Goal: Information Seeking & Learning: Learn about a topic

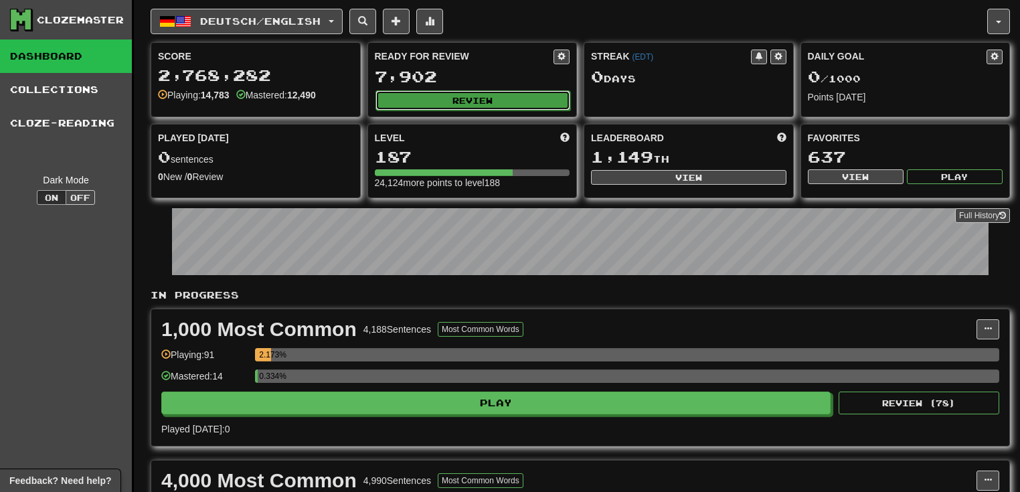
click at [481, 103] on button "Review" at bounding box center [474, 100] width 196 height 20
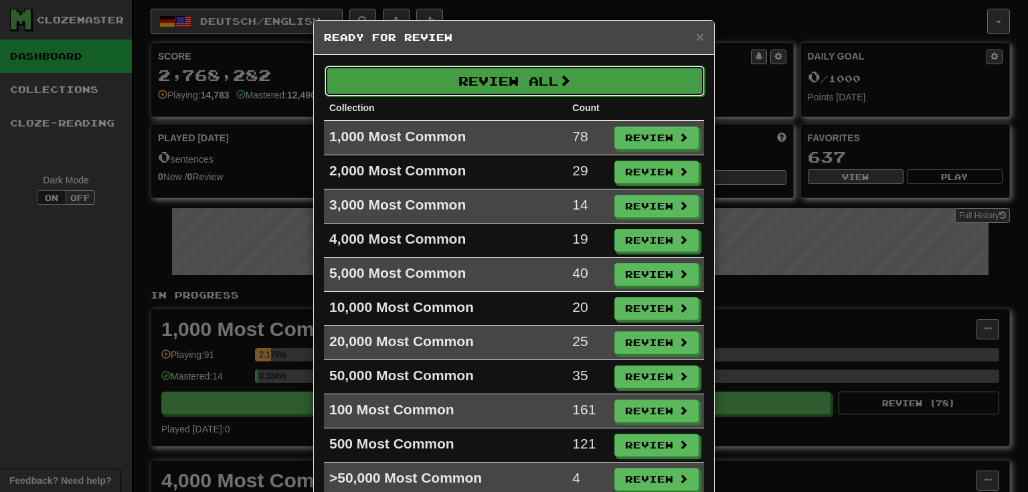
click at [530, 82] on button "Review All" at bounding box center [515, 81] width 380 height 31
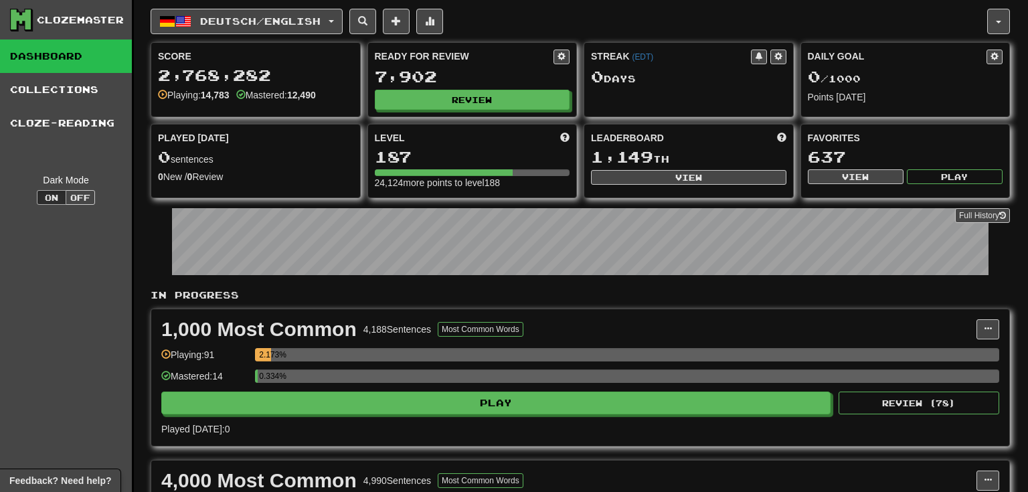
select select "**"
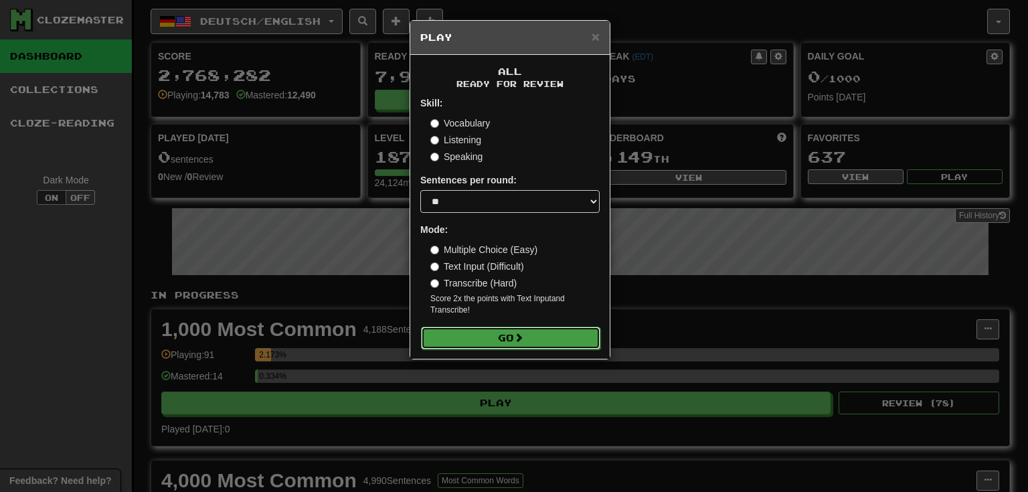
click at [512, 337] on button "Go" at bounding box center [510, 338] width 179 height 23
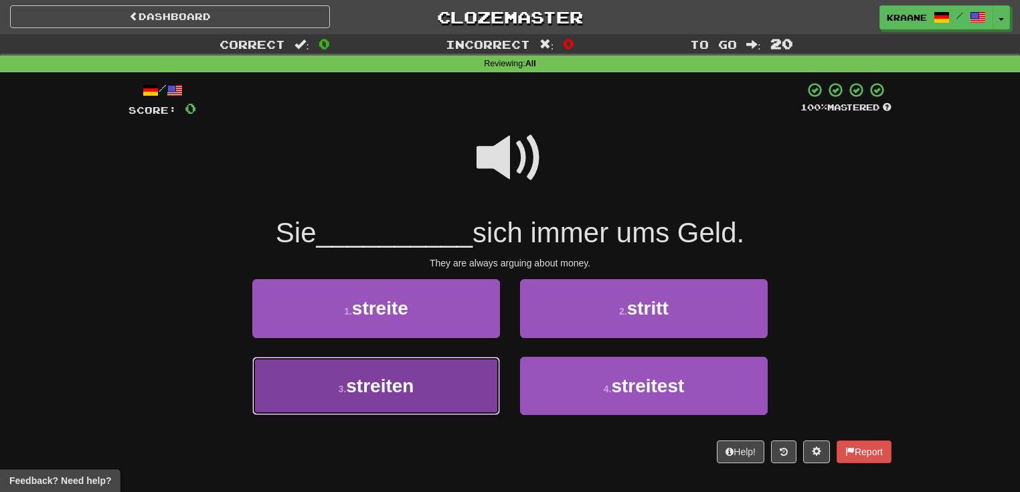
click at [438, 381] on button "3 . streiten" at bounding box center [376, 386] width 248 height 58
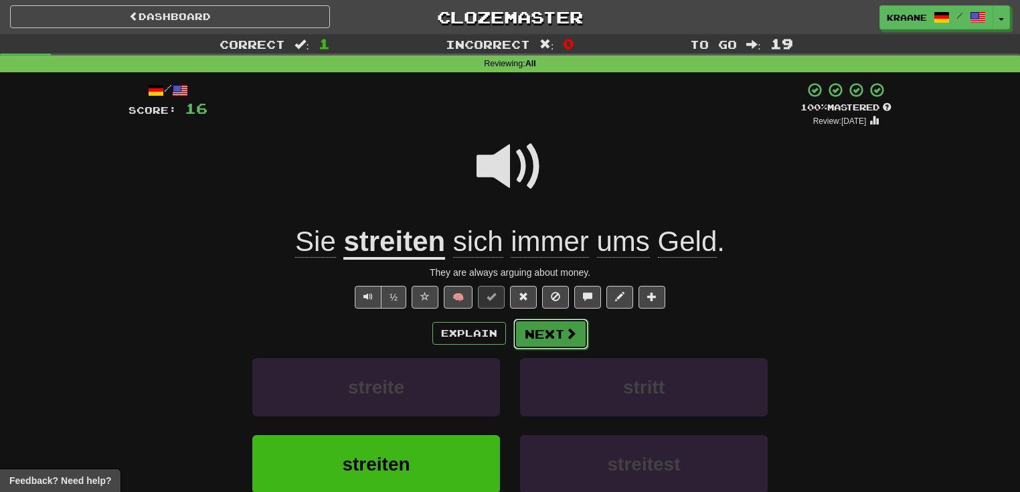
click at [536, 339] on button "Next" at bounding box center [551, 334] width 75 height 31
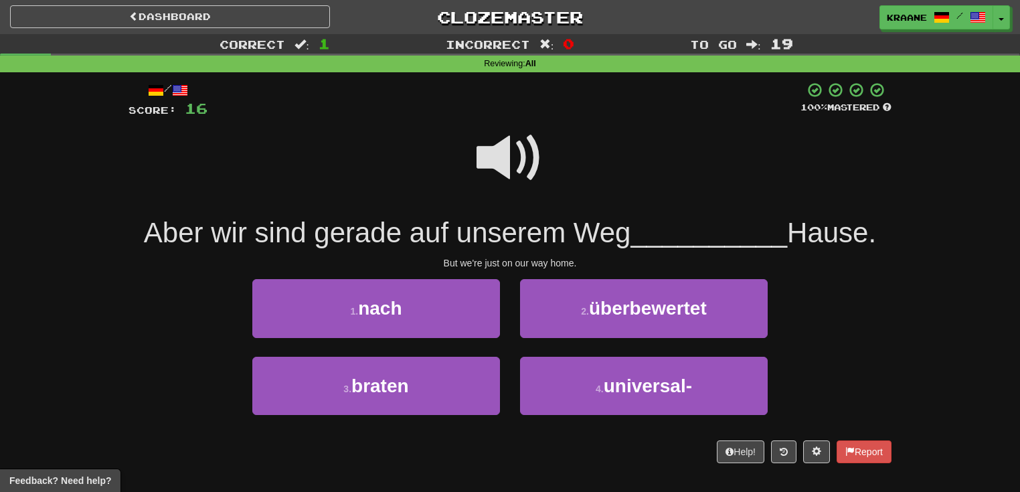
click at [506, 157] on span at bounding box center [510, 158] width 67 height 67
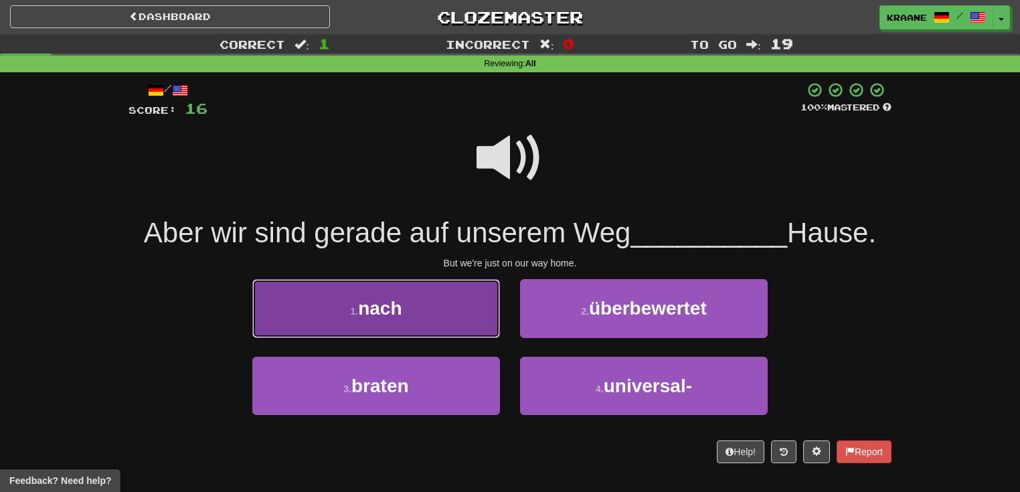
click at [449, 329] on button "1 . nach" at bounding box center [376, 308] width 248 height 58
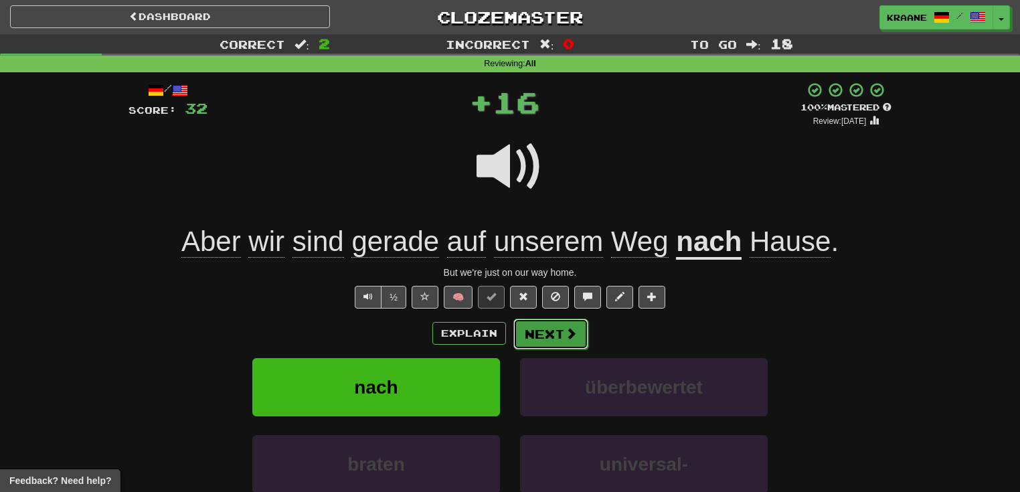
click at [565, 333] on span at bounding box center [571, 333] width 12 height 12
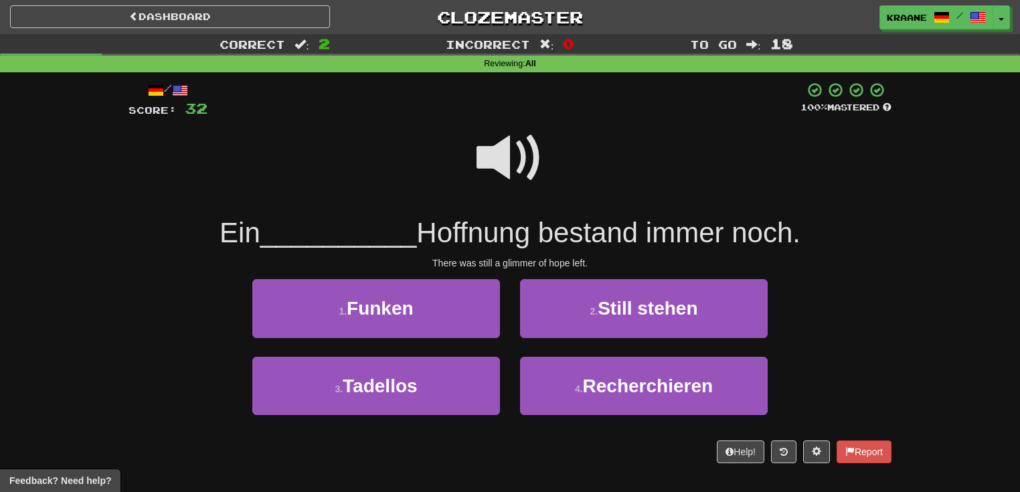
click at [516, 159] on span at bounding box center [510, 158] width 67 height 67
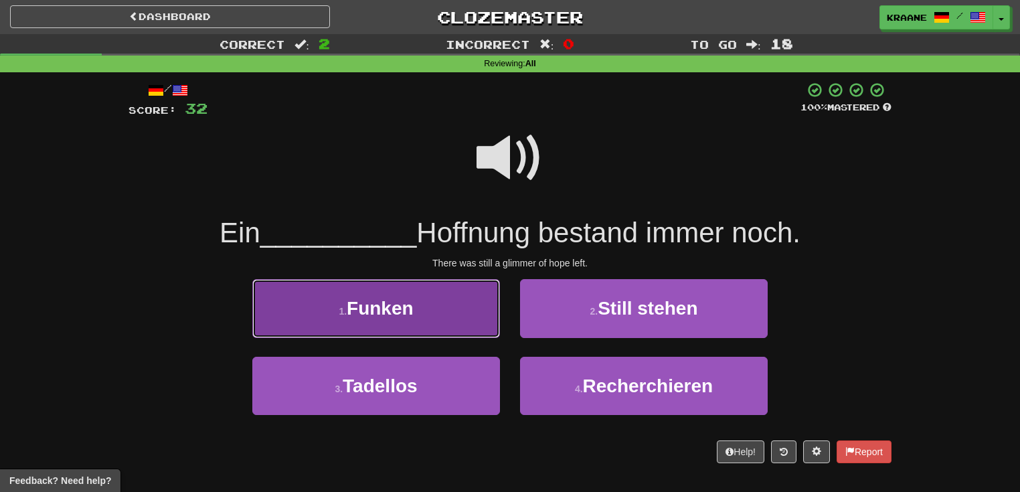
click at [439, 320] on button "1 . Funken" at bounding box center [376, 308] width 248 height 58
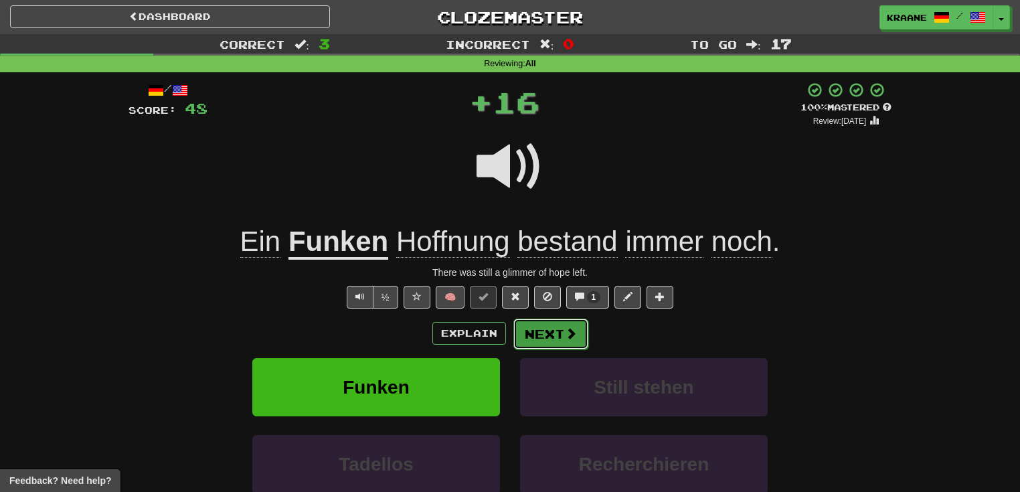
click at [557, 331] on button "Next" at bounding box center [551, 334] width 75 height 31
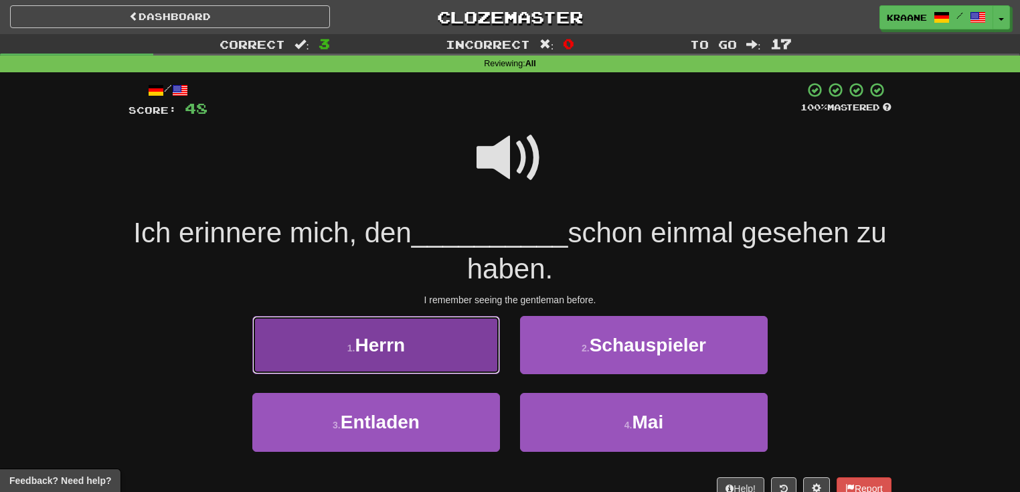
click at [437, 337] on button "1 . Herrn" at bounding box center [376, 345] width 248 height 58
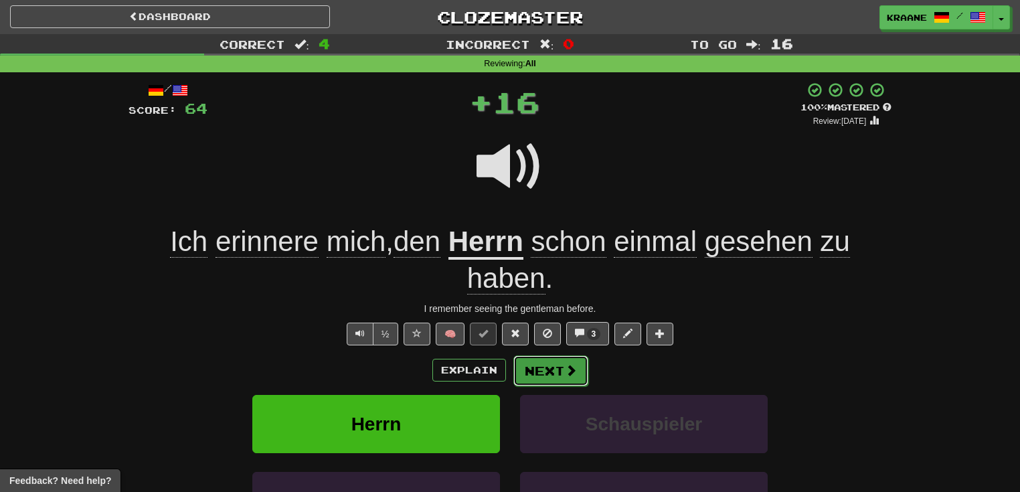
click at [555, 370] on button "Next" at bounding box center [551, 371] width 75 height 31
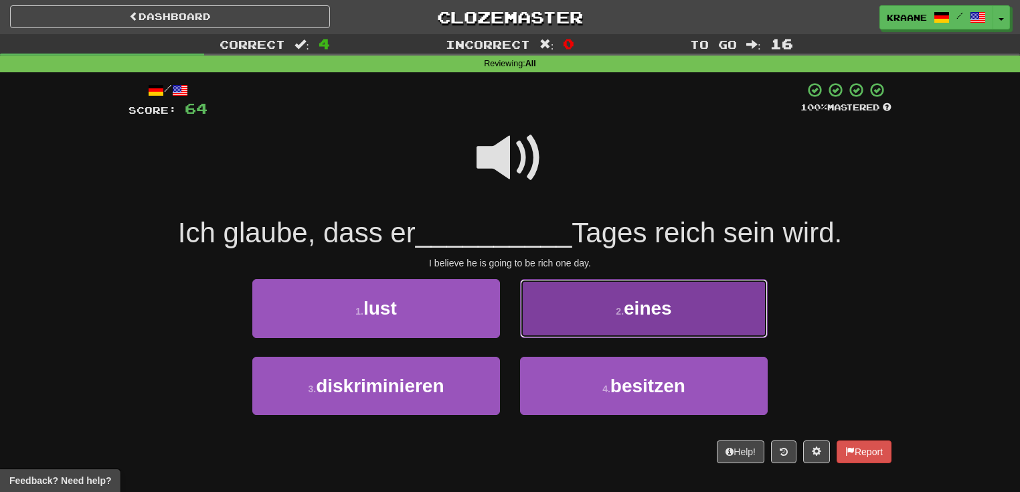
click at [593, 329] on button "2 . eines" at bounding box center [644, 308] width 248 height 58
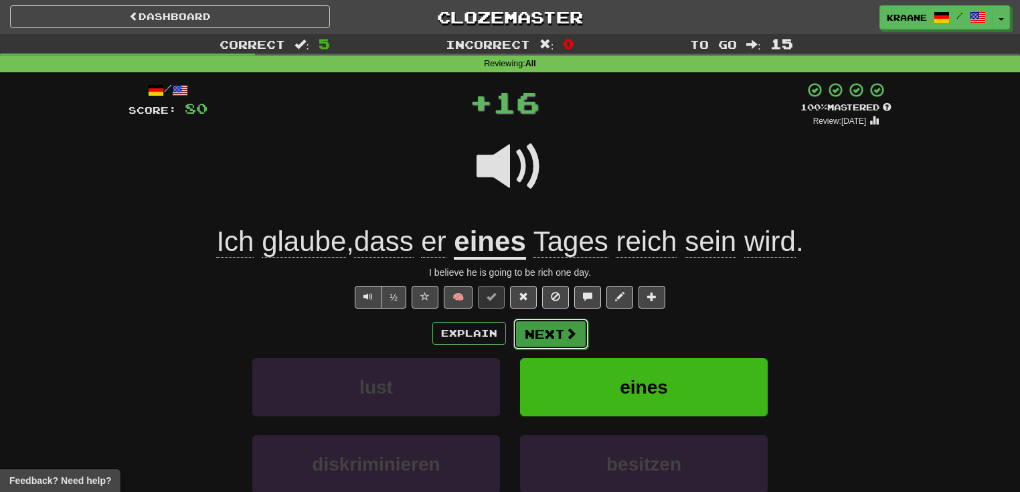
click at [560, 325] on button "Next" at bounding box center [551, 334] width 75 height 31
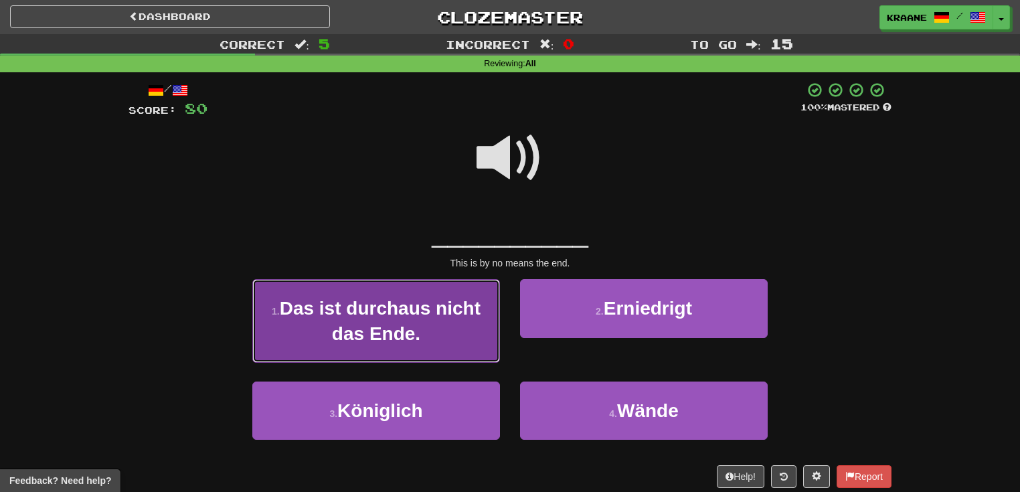
click at [444, 311] on span "Das ist durchaus nicht das Ende." at bounding box center [380, 321] width 201 height 46
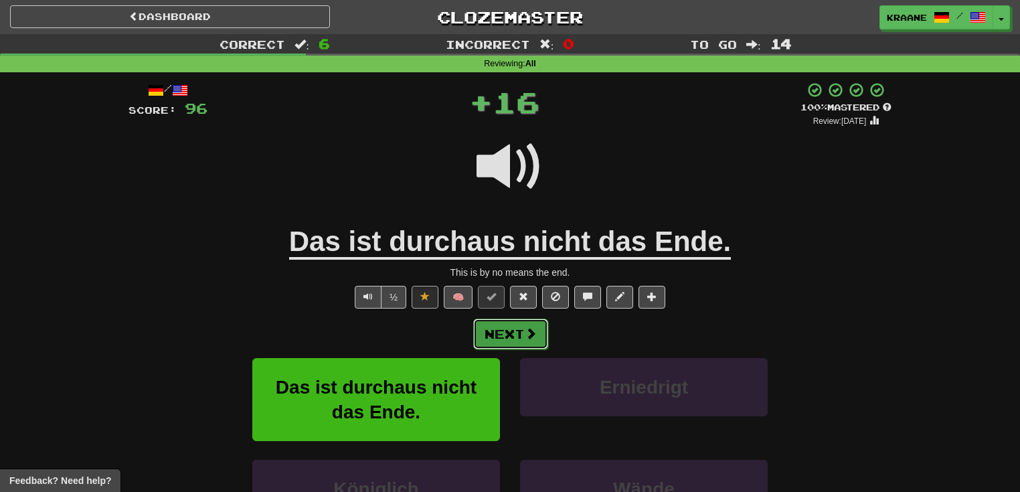
click at [514, 335] on button "Next" at bounding box center [510, 334] width 75 height 31
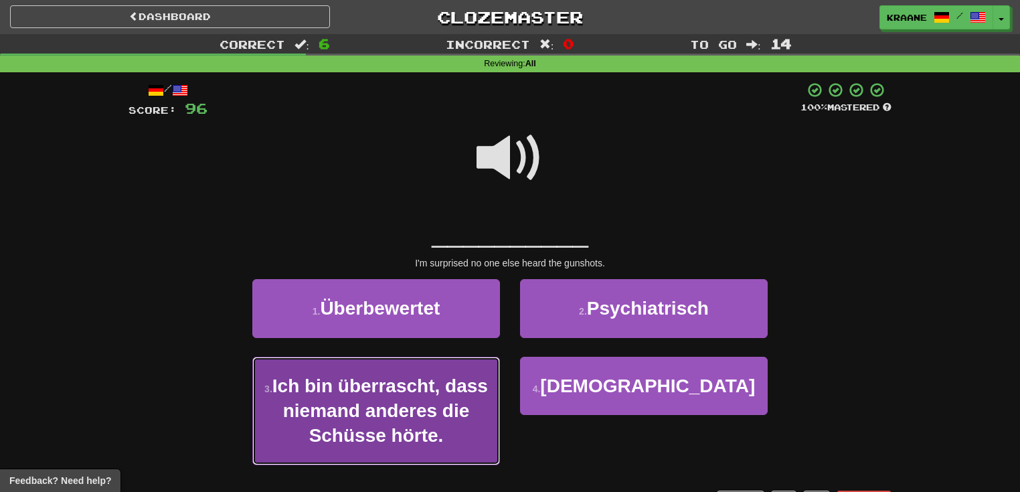
click at [438, 407] on span "Ich bin überrascht, dass niemand anderes die Schüsse hörte." at bounding box center [381, 411] width 216 height 71
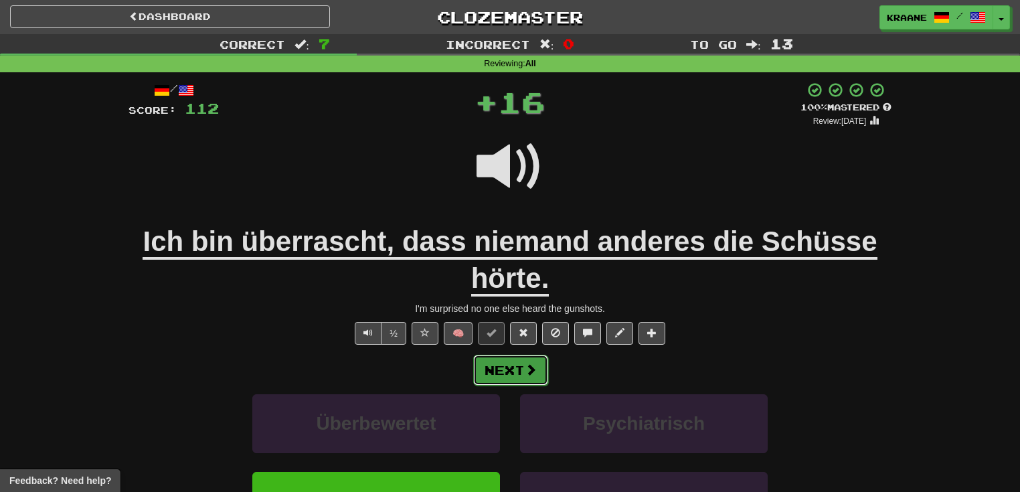
click at [511, 376] on button "Next" at bounding box center [510, 370] width 75 height 31
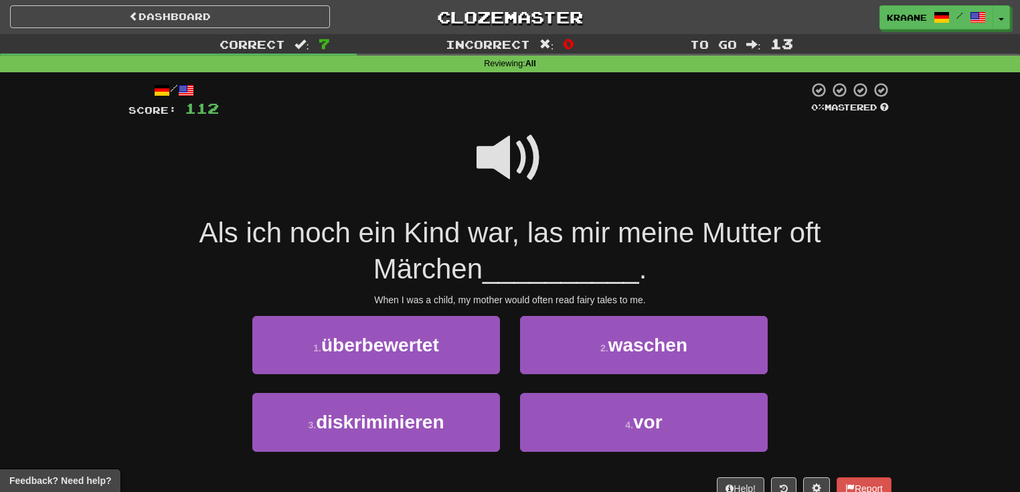
click at [500, 165] on span at bounding box center [510, 158] width 67 height 67
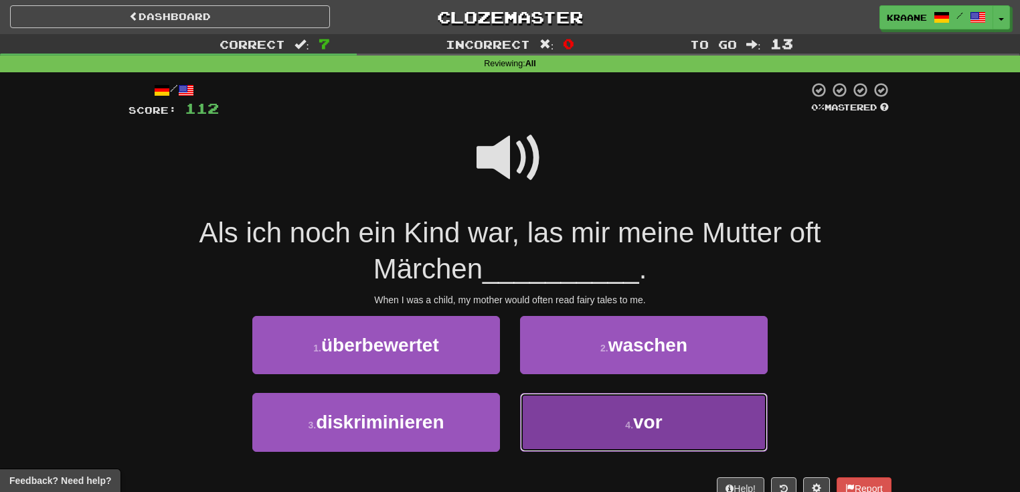
click at [613, 429] on button "4 . vor" at bounding box center [644, 422] width 248 height 58
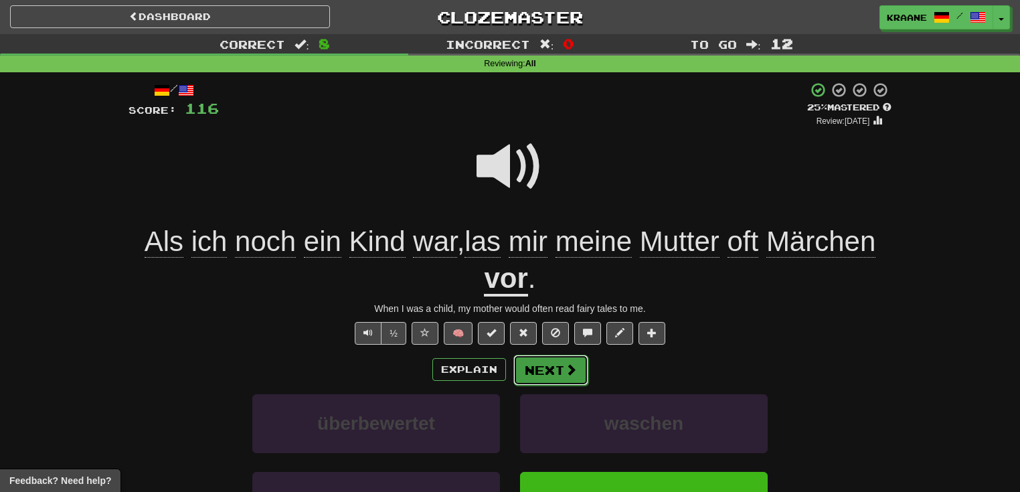
click at [559, 375] on button "Next" at bounding box center [551, 370] width 75 height 31
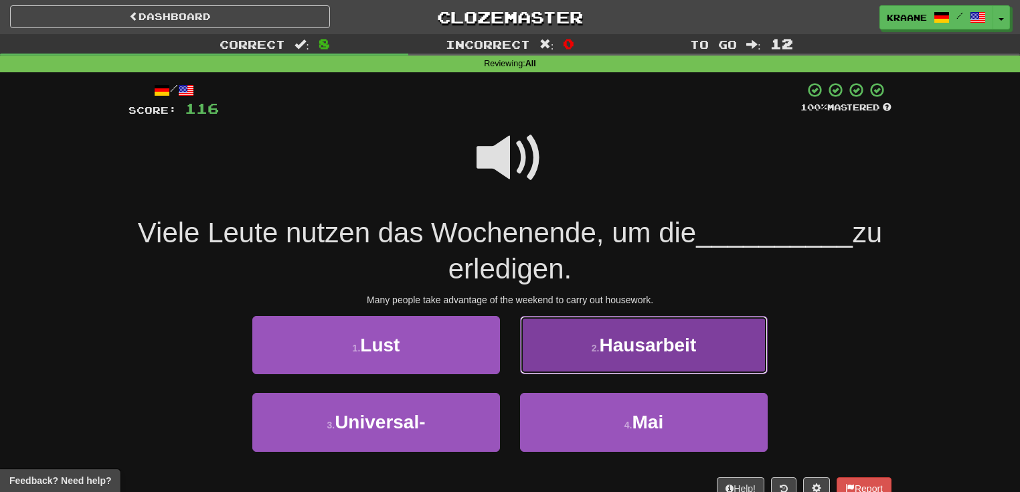
click at [630, 360] on button "2 . Hausarbeit" at bounding box center [644, 345] width 248 height 58
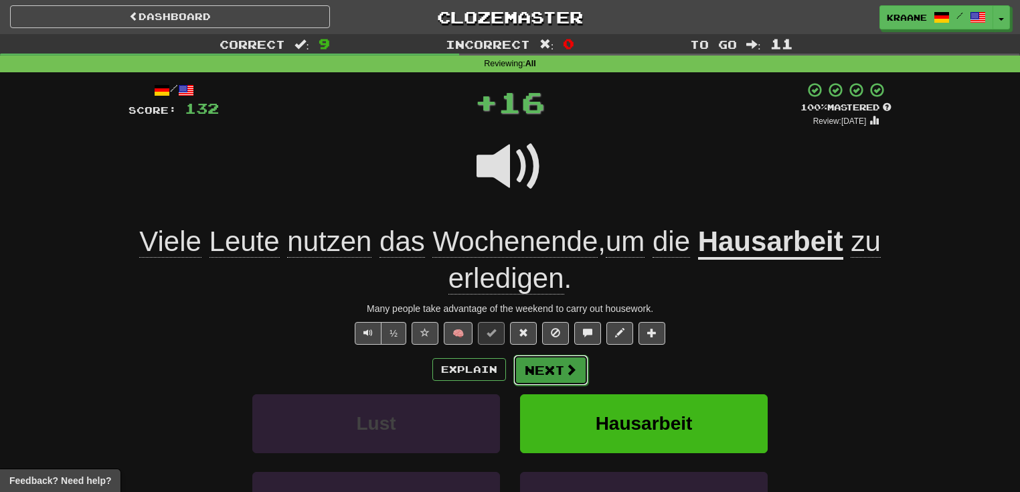
click at [560, 369] on button "Next" at bounding box center [551, 370] width 75 height 31
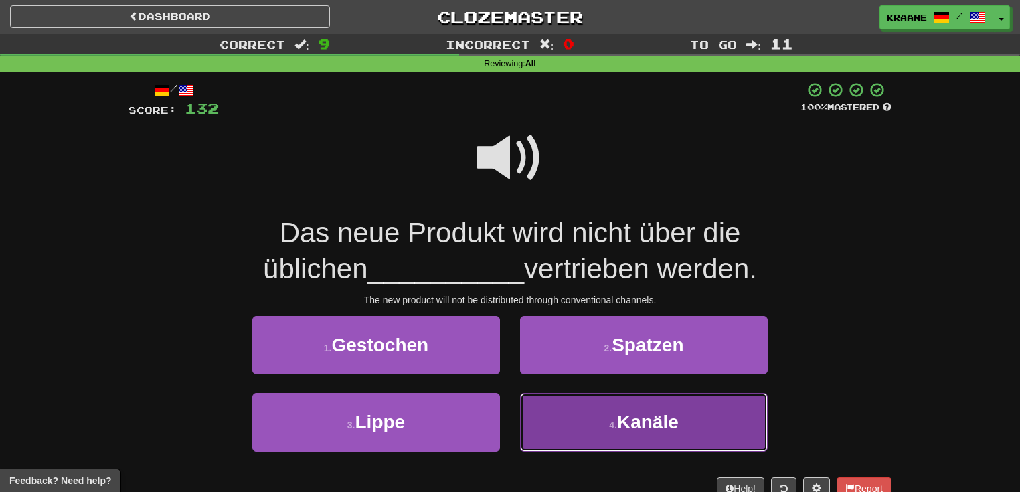
click at [616, 429] on small "4 ." at bounding box center [613, 425] width 8 height 11
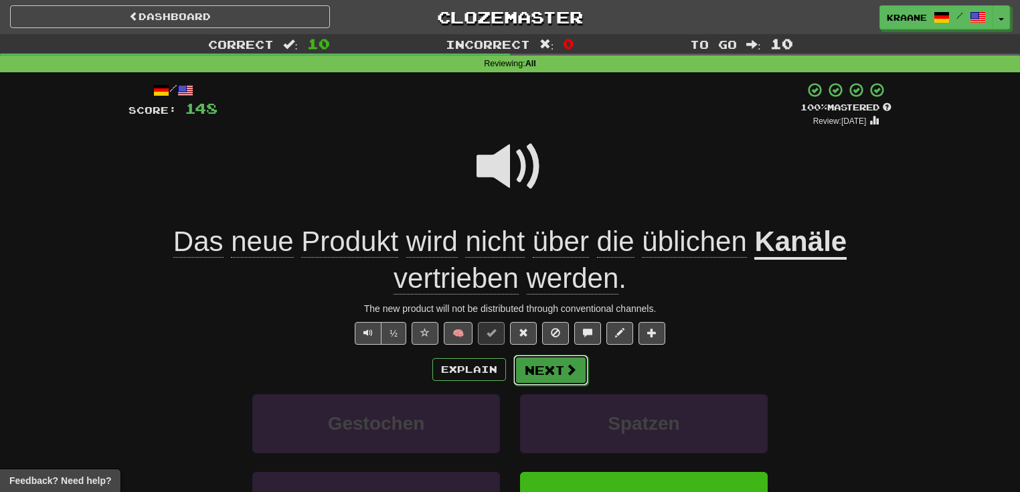
click at [571, 378] on button "Next" at bounding box center [551, 370] width 75 height 31
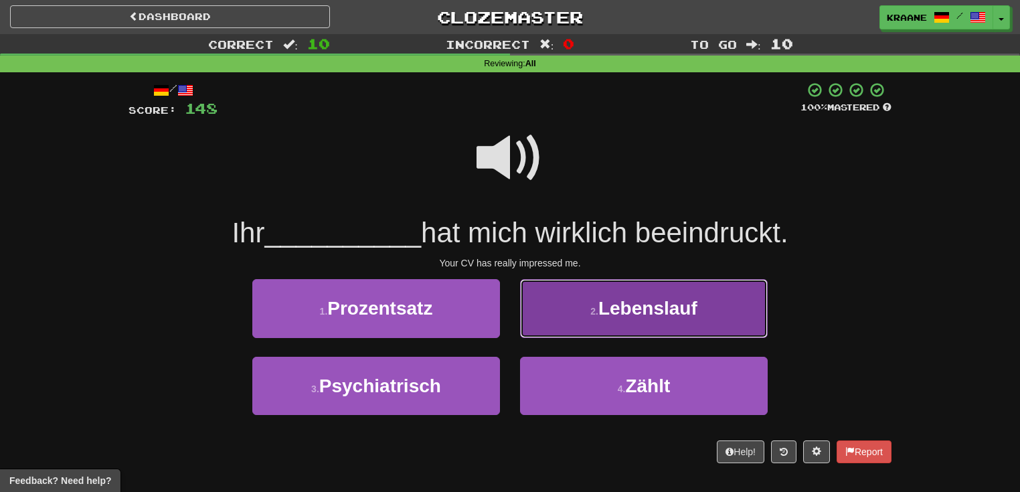
click at [681, 315] on span "Lebenslauf" at bounding box center [648, 308] width 99 height 21
